Goal: Task Accomplishment & Management: Manage account settings

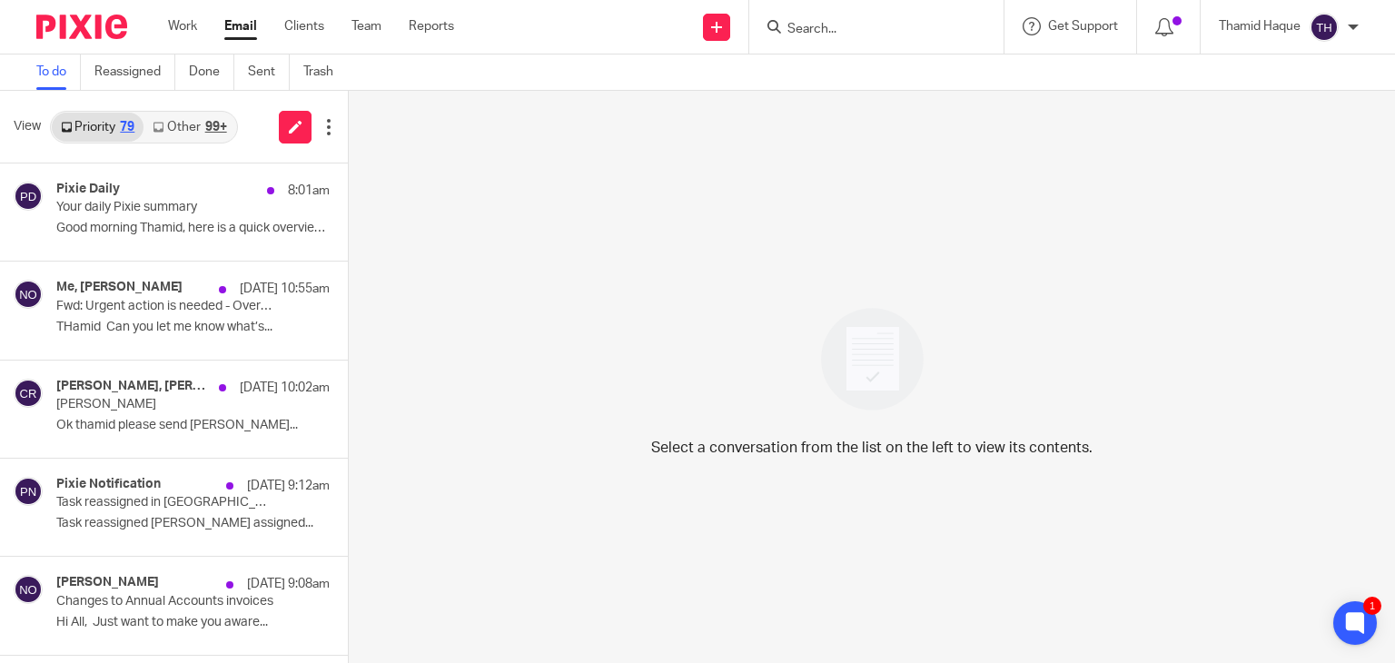
click at [1319, 23] on img at bounding box center [1323, 27] width 29 height 29
click at [1251, 25] on p "Thamid Haque" at bounding box center [1260, 26] width 82 height 18
click at [196, 117] on link "Other 99+" at bounding box center [189, 127] width 92 height 29
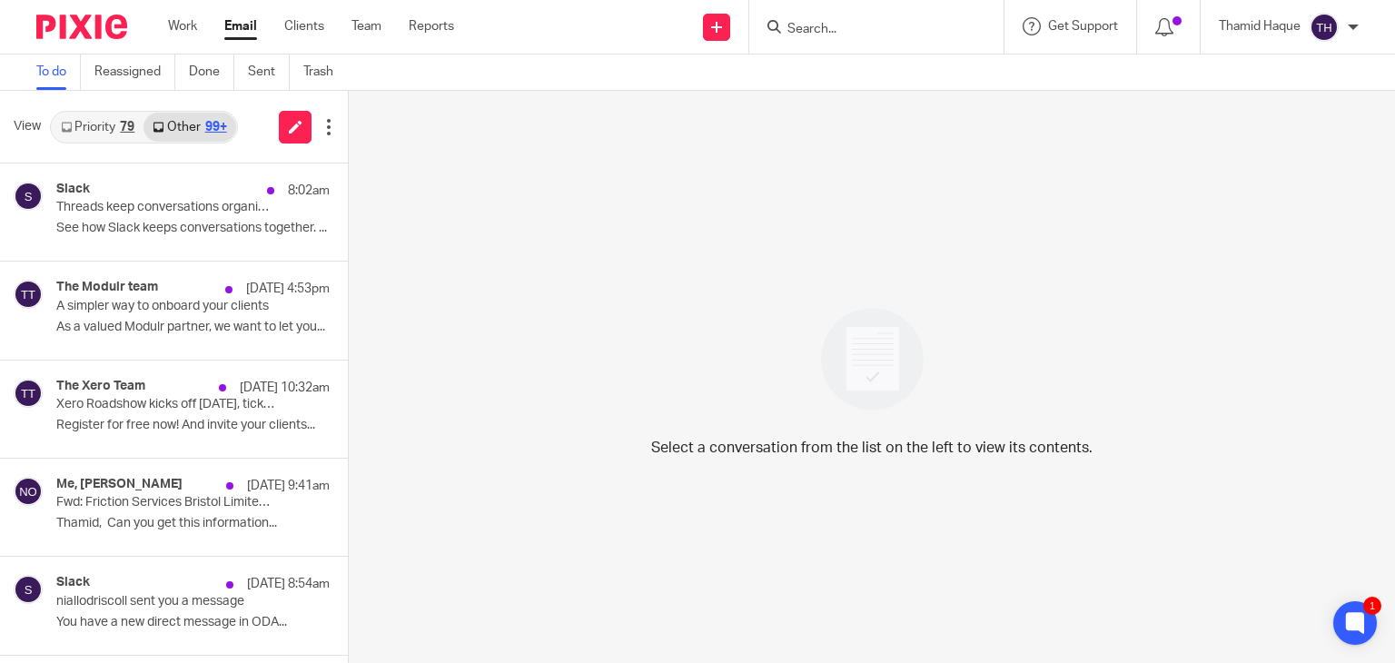
click at [114, 117] on link "Priority 79" at bounding box center [98, 127] width 92 height 29
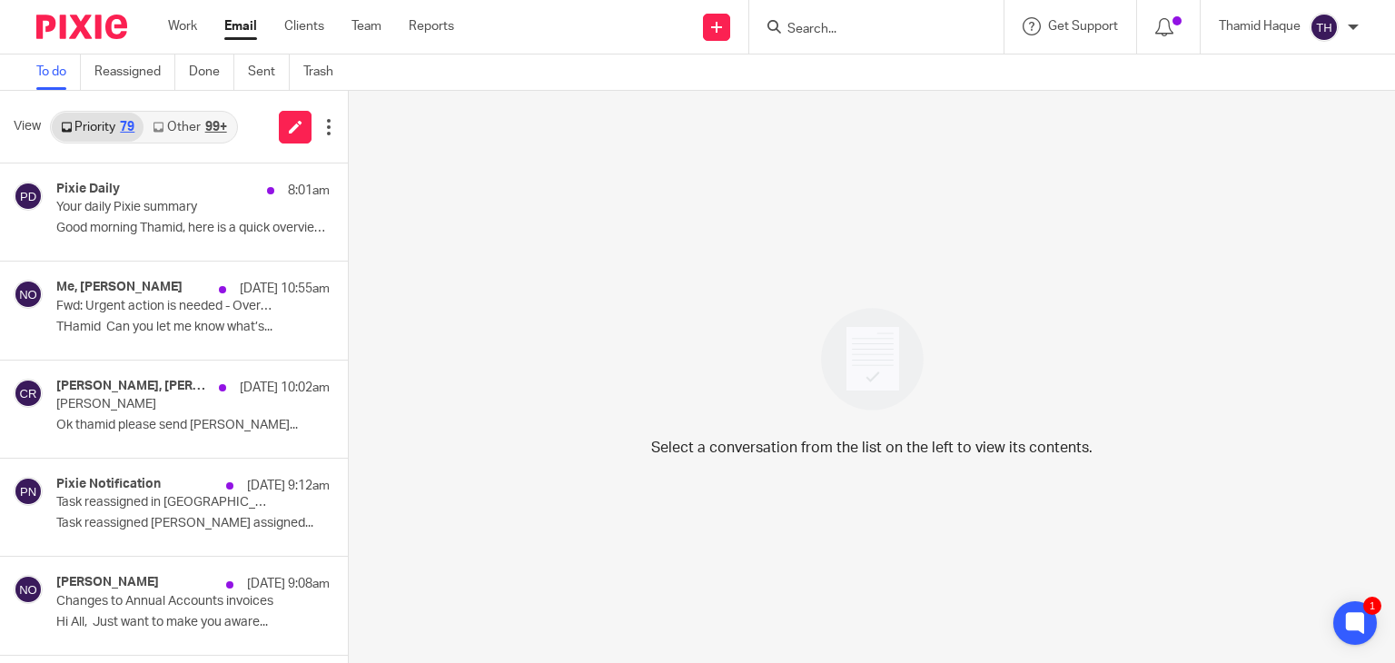
click at [1321, 26] on img at bounding box center [1323, 27] width 29 height 29
click at [1289, 122] on span "Logout" at bounding box center [1274, 126] width 41 height 13
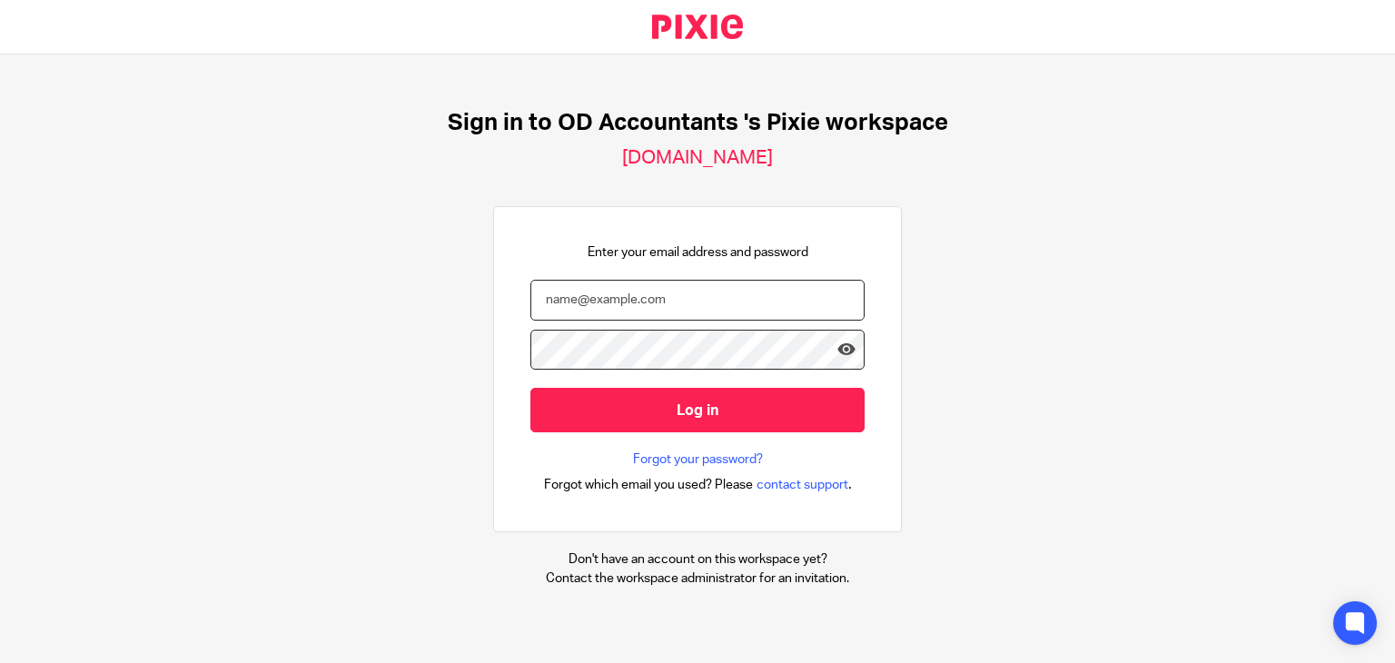
click at [759, 288] on input "email" at bounding box center [697, 300] width 334 height 41
type input "[EMAIL_ADDRESS][DOMAIN_NAME]"
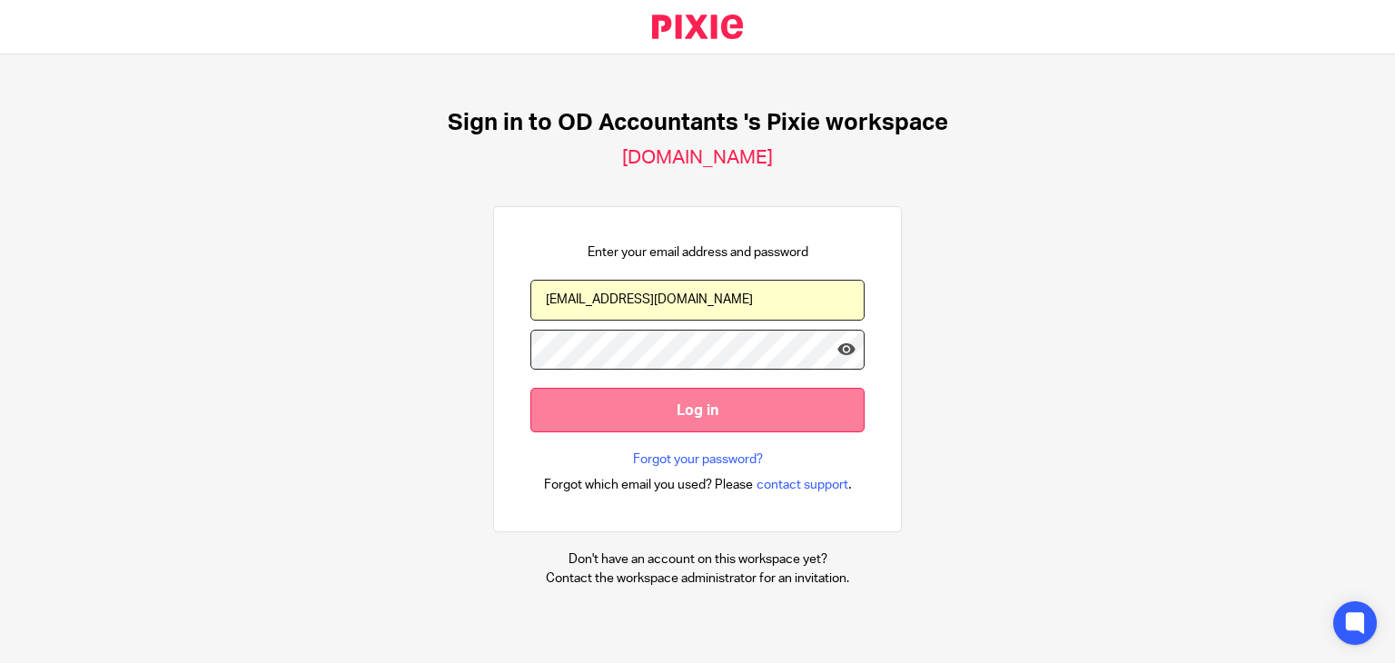
click at [652, 403] on input "Log in" at bounding box center [697, 410] width 334 height 44
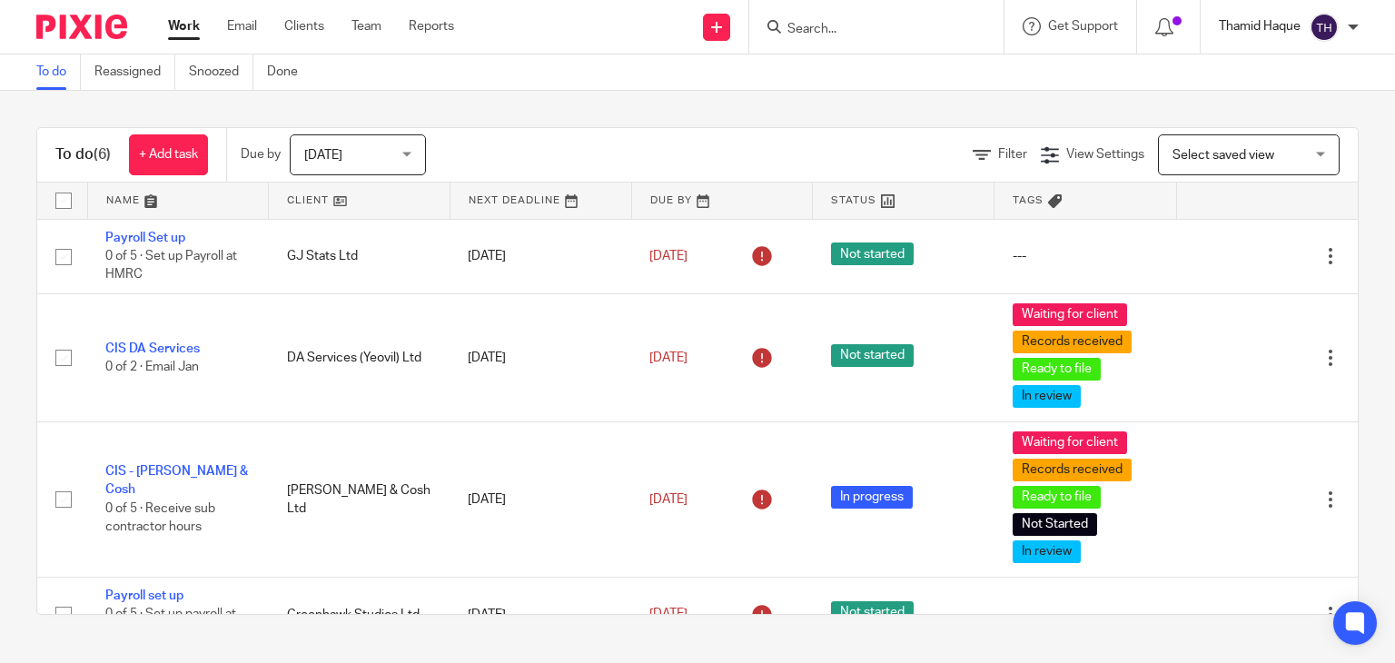
click at [1297, 25] on p "Thamid Haque" at bounding box center [1260, 26] width 82 height 18
click at [1258, 128] on span "Logout" at bounding box center [1274, 126] width 41 height 13
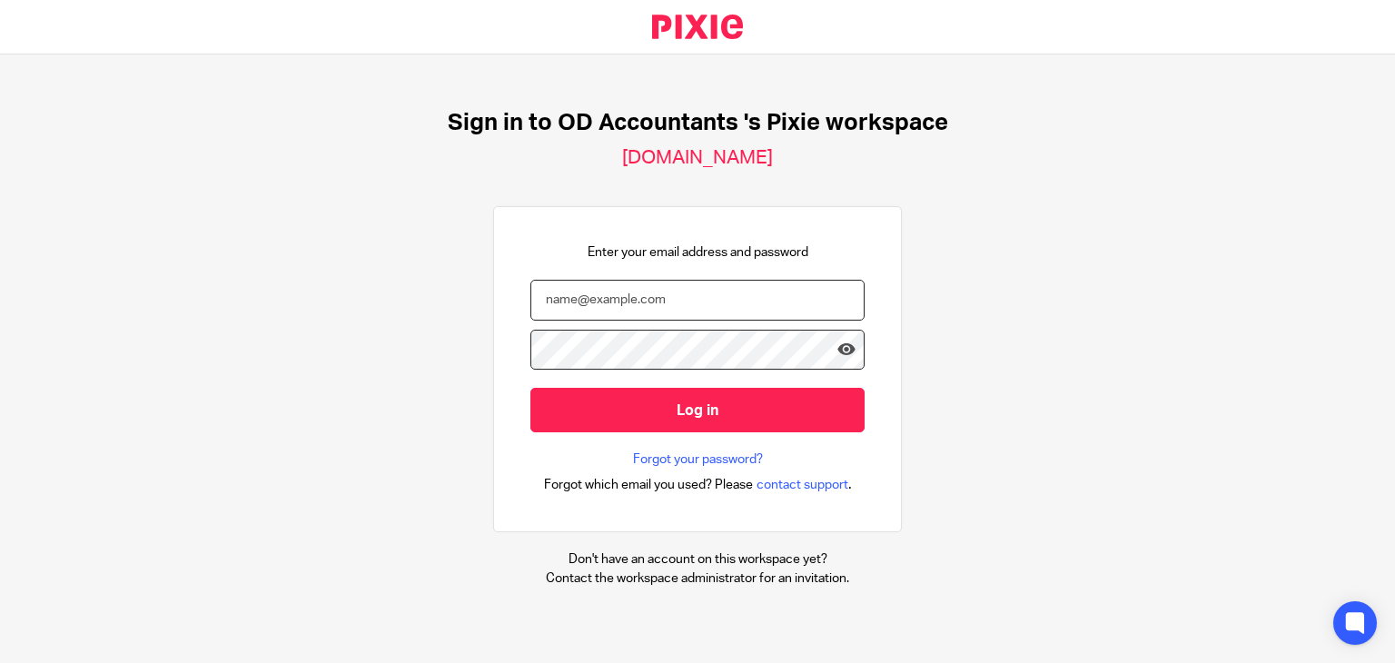
click at [596, 306] on input "email" at bounding box center [697, 300] width 334 height 41
type input "[EMAIL_ADDRESS][DOMAIN_NAME]"
click at [530, 388] on input "Log in" at bounding box center [697, 410] width 334 height 44
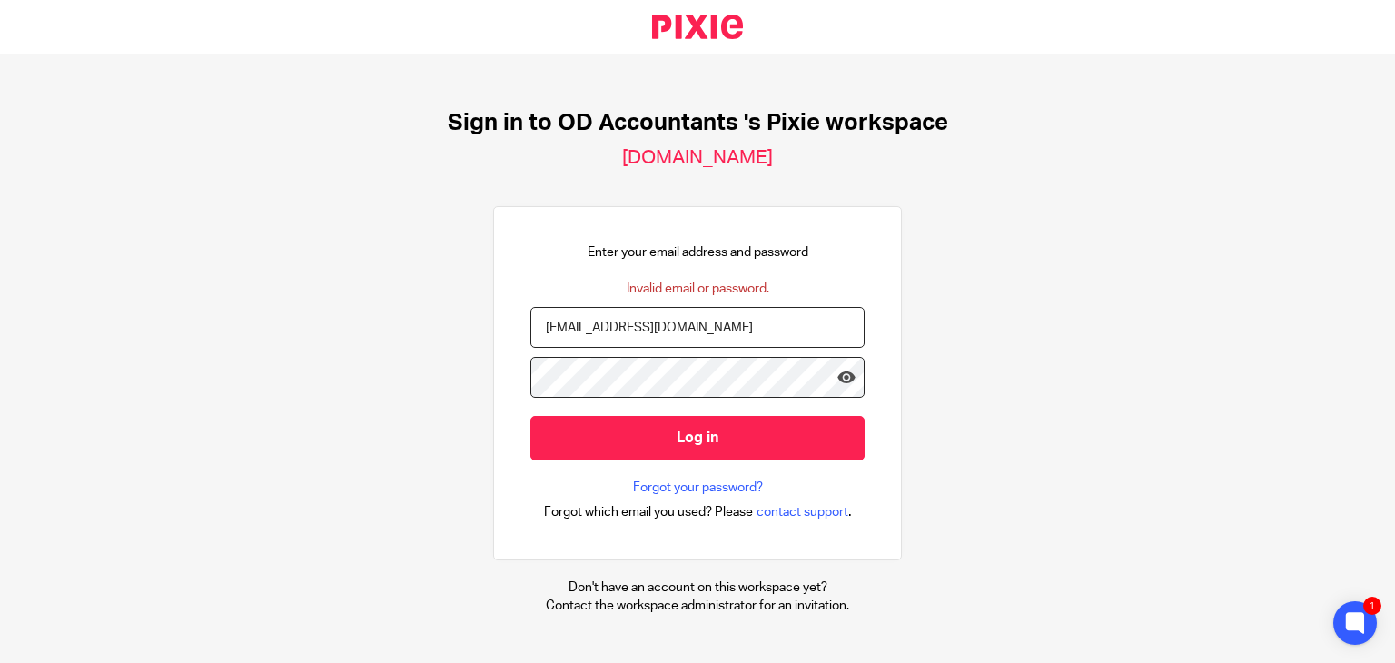
click at [530, 416] on input "Log in" at bounding box center [697, 438] width 334 height 44
